Goal: Task Accomplishment & Management: Manage account settings

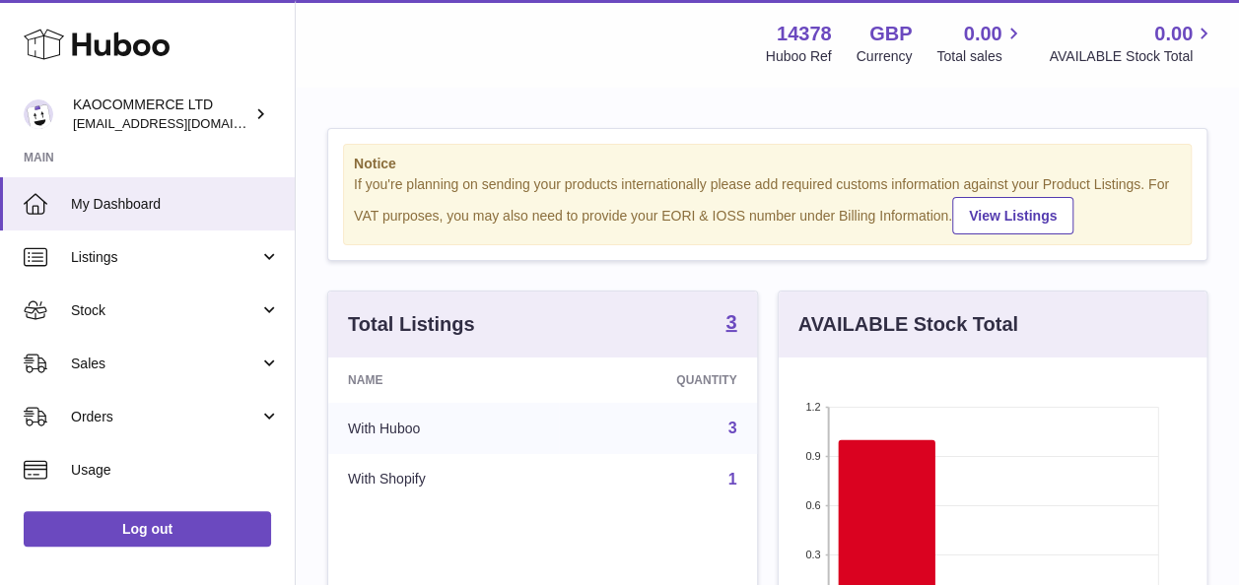
scroll to position [269, 0]
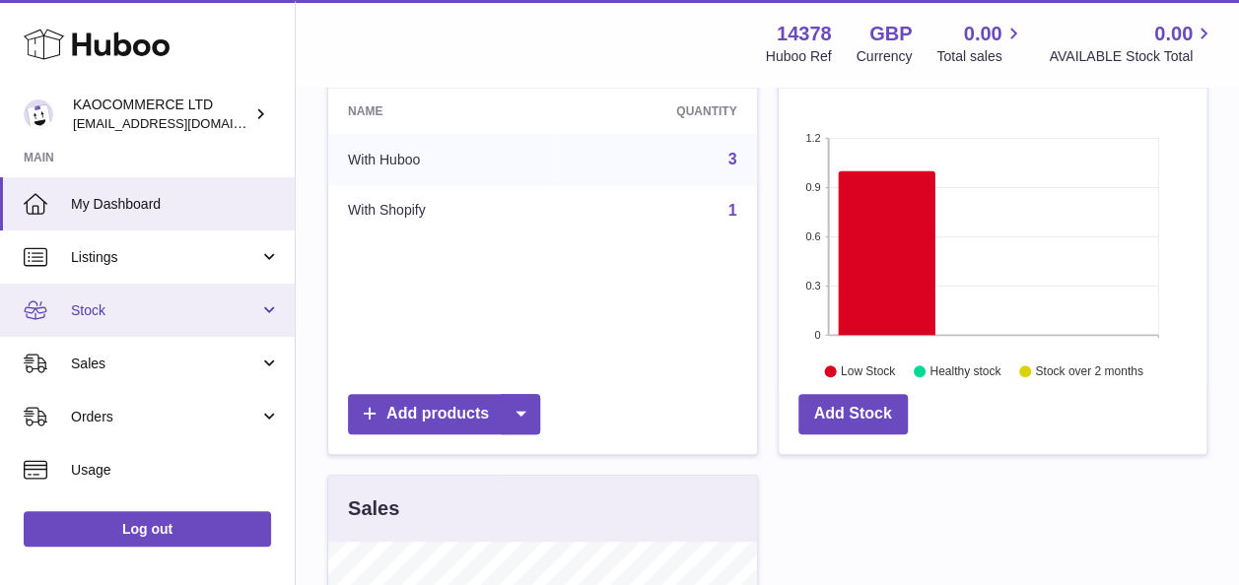
click at [178, 296] on link "Stock" at bounding box center [147, 310] width 295 height 53
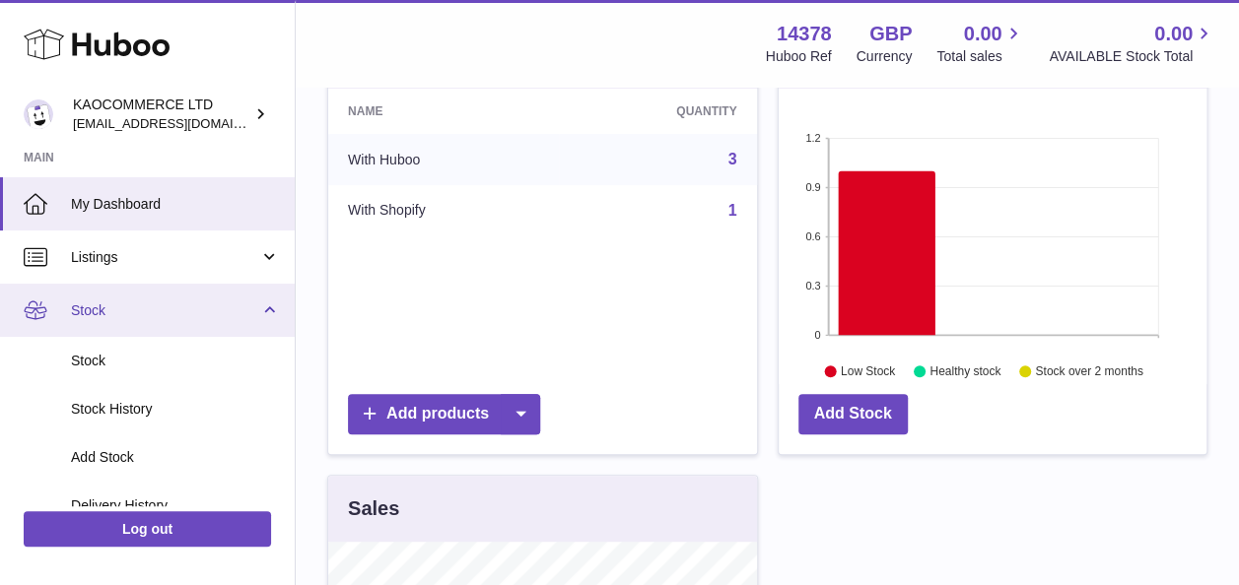
click at [178, 333] on link "Stock" at bounding box center [147, 310] width 295 height 53
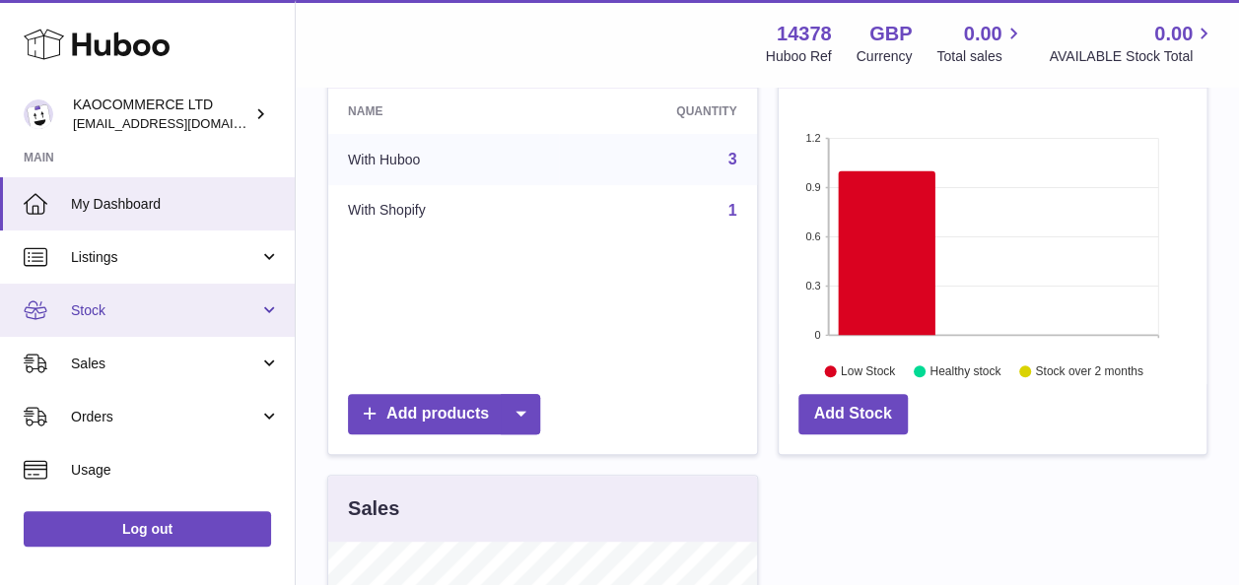
click at [185, 328] on link "Stock" at bounding box center [147, 310] width 295 height 53
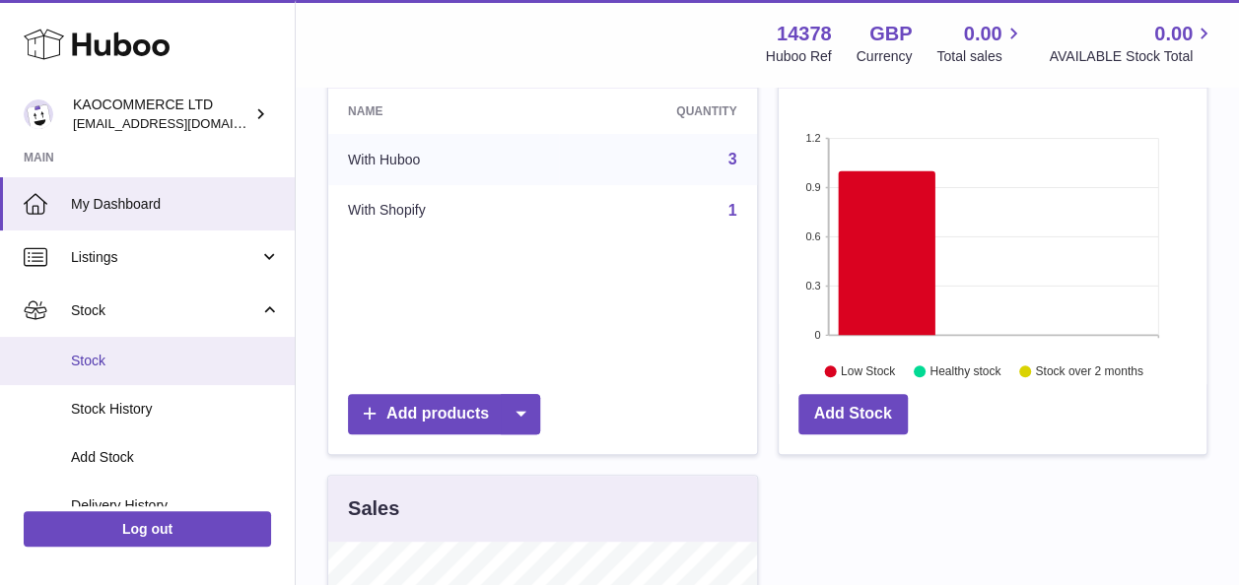
click at [183, 360] on span "Stock" at bounding box center [175, 361] width 209 height 19
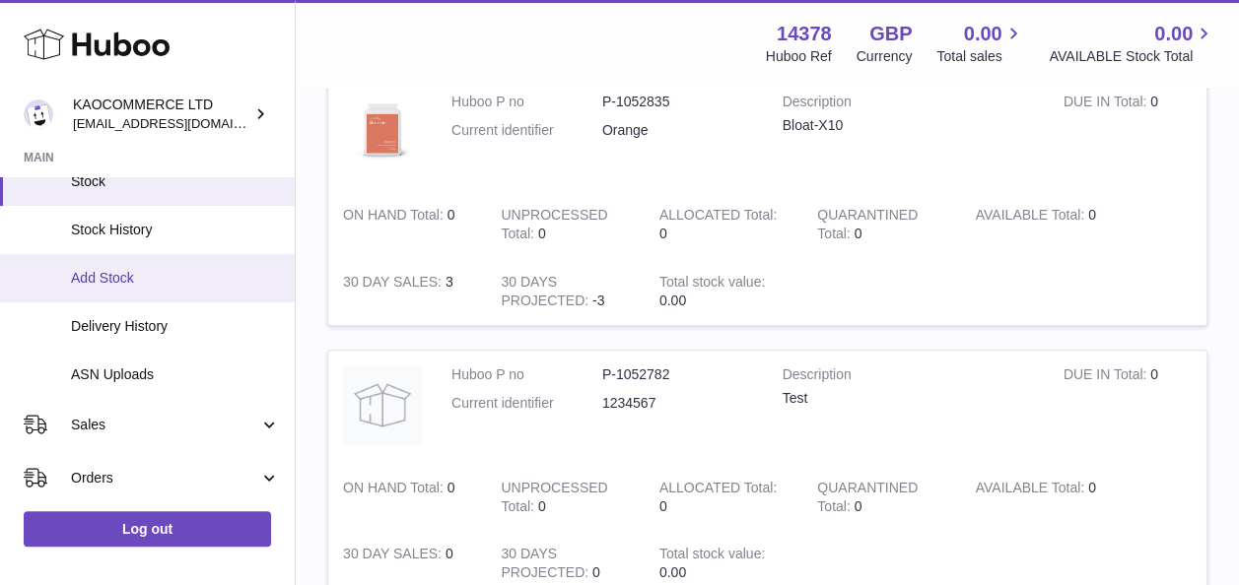
scroll to position [247, 0]
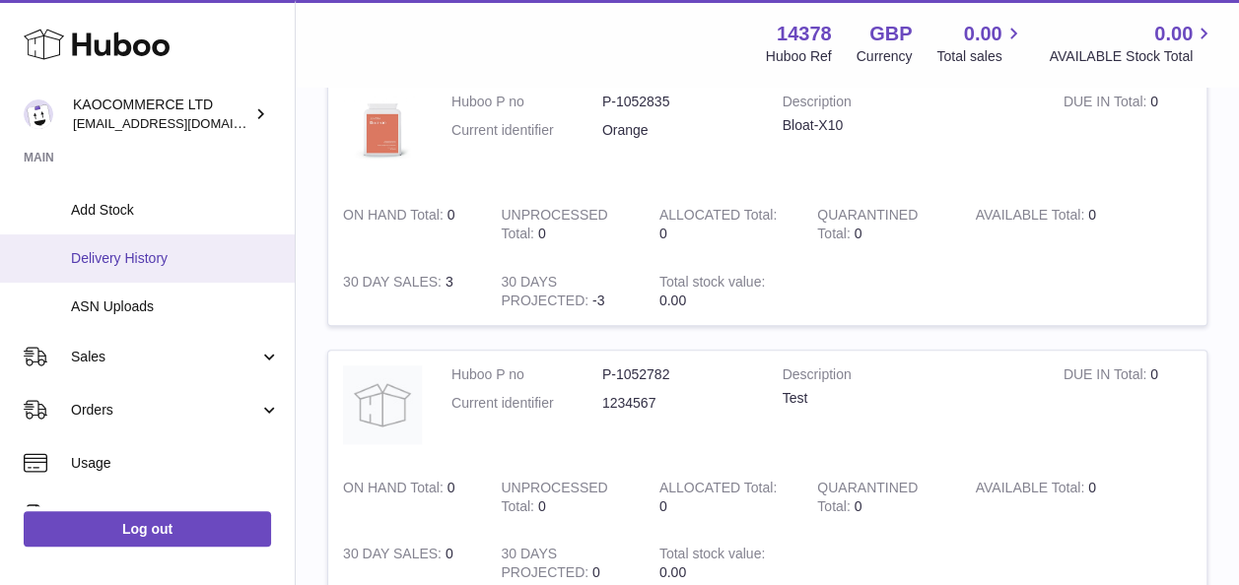
click at [177, 266] on span "Delivery History" at bounding box center [175, 258] width 209 height 19
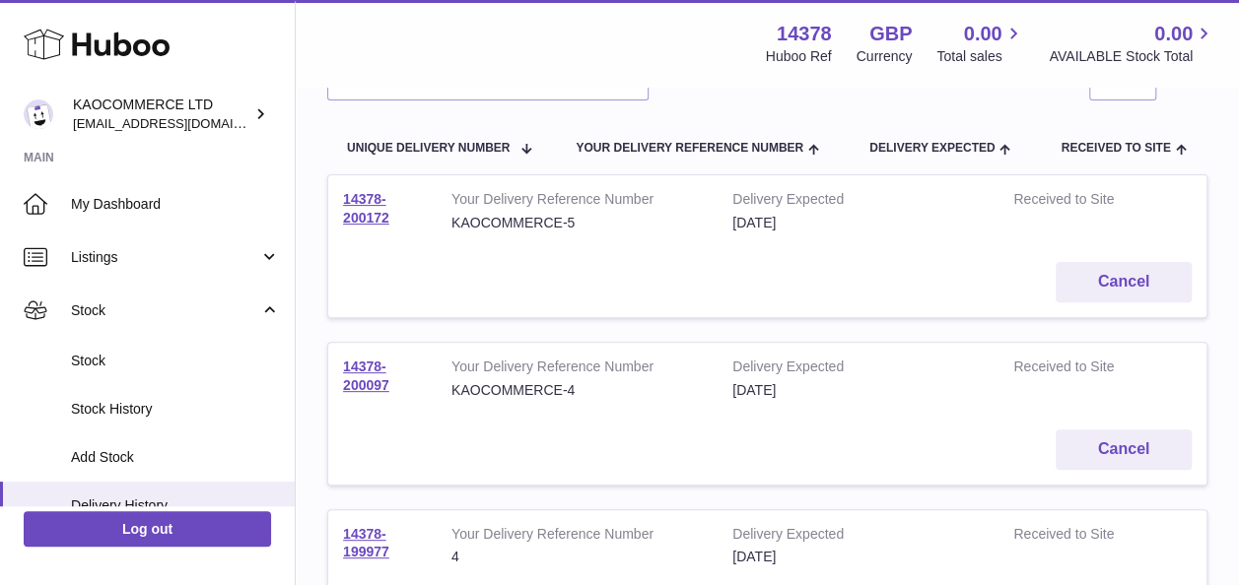
scroll to position [183, 0]
drag, startPoint x: 412, startPoint y: 383, endPoint x: 335, endPoint y: 369, distance: 78.3
click at [335, 369] on td "14378-200097" at bounding box center [382, 380] width 108 height 72
copy link "14378-200097"
drag, startPoint x: 398, startPoint y: 217, endPoint x: 323, endPoint y: 199, distance: 77.0
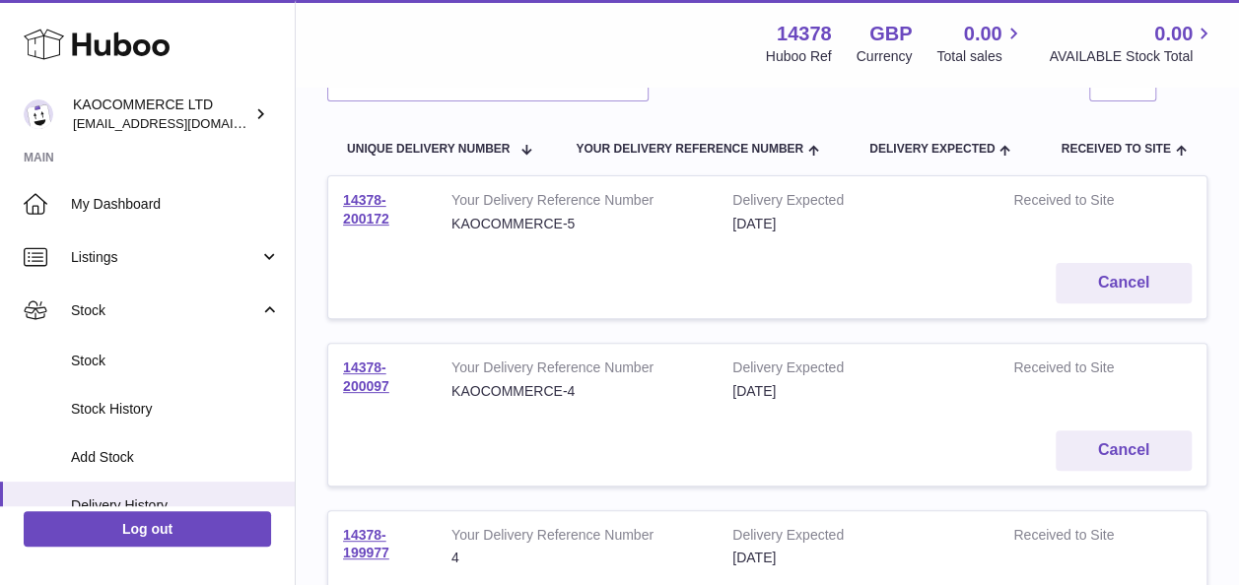
click at [323, 199] on div "Delivery list Add Stock Search Show ** ** ** *** entries Unique Delivery Number…" at bounding box center [767, 561] width 943 height 1313
copy link "14378-200172"
